Goal: Task Accomplishment & Management: Use online tool/utility

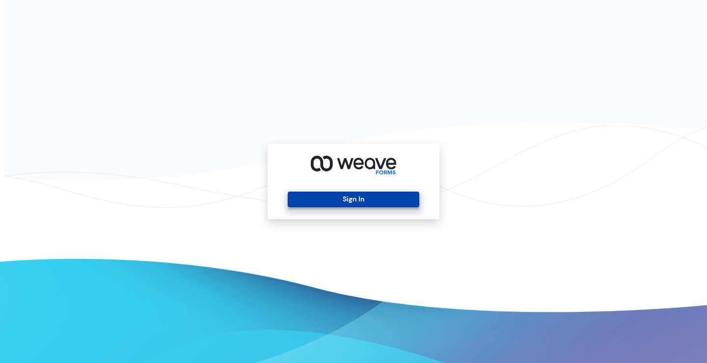
click at [365, 196] on button "Sign In" at bounding box center [353, 199] width 131 height 16
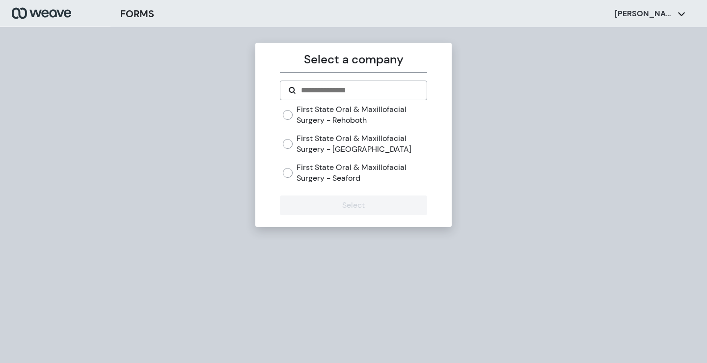
click at [345, 141] on label "First State Oral & Maxillofacial Surgery - [GEOGRAPHIC_DATA]" at bounding box center [361, 143] width 130 height 21
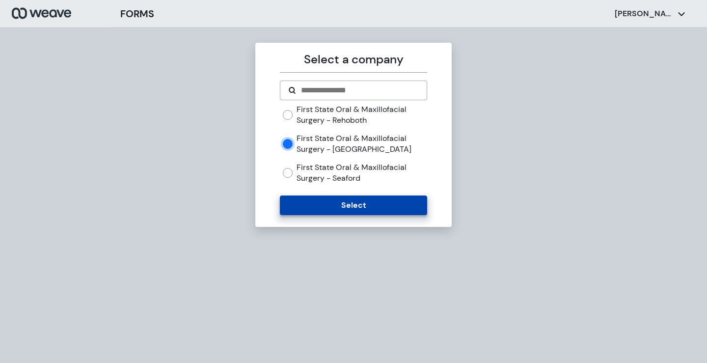
click at [339, 209] on button "Select" at bounding box center [353, 205] width 147 height 20
